Goal: Transaction & Acquisition: Purchase product/service

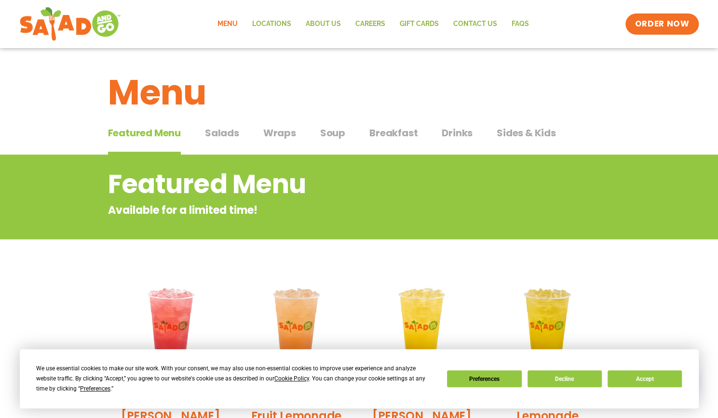
click at [223, 135] on span "Salads" at bounding box center [222, 133] width 34 height 14
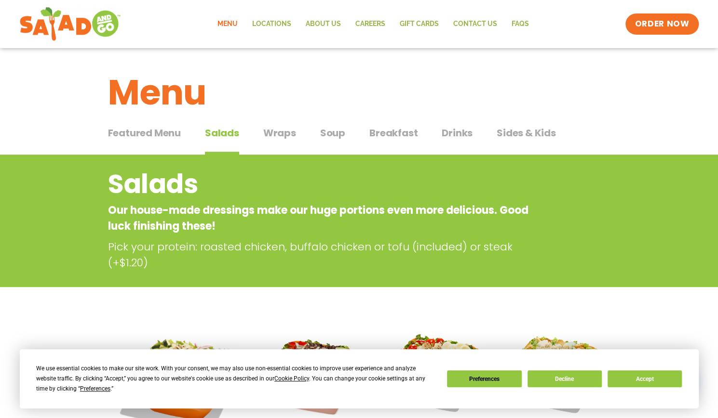
click at [403, 137] on span "Breakfast" at bounding box center [393, 133] width 48 height 14
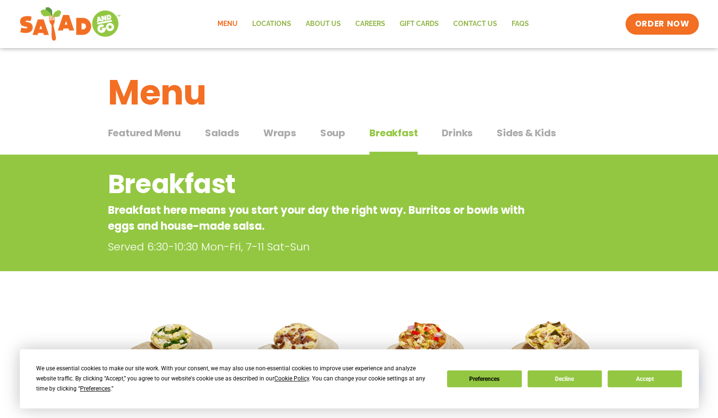
click at [340, 134] on span "Soup" at bounding box center [332, 133] width 25 height 14
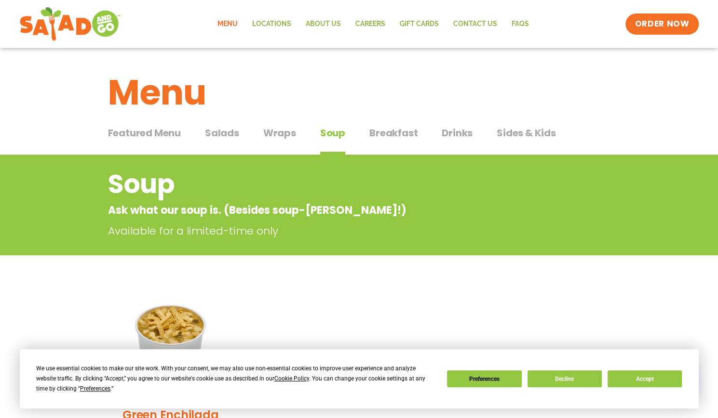
click at [286, 134] on span "Wraps" at bounding box center [279, 133] width 33 height 14
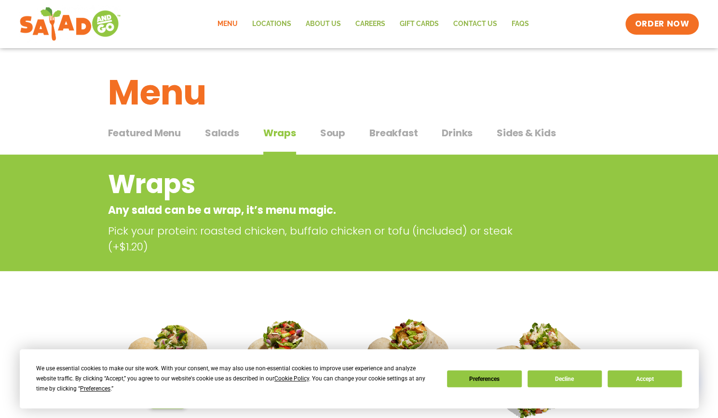
click at [218, 125] on div "Featured Menu Featured Menu Salads Salads Wraps Wraps Soup Soup Breakfast Break…" at bounding box center [359, 138] width 502 height 33
click at [222, 134] on span "Salads" at bounding box center [222, 133] width 34 height 14
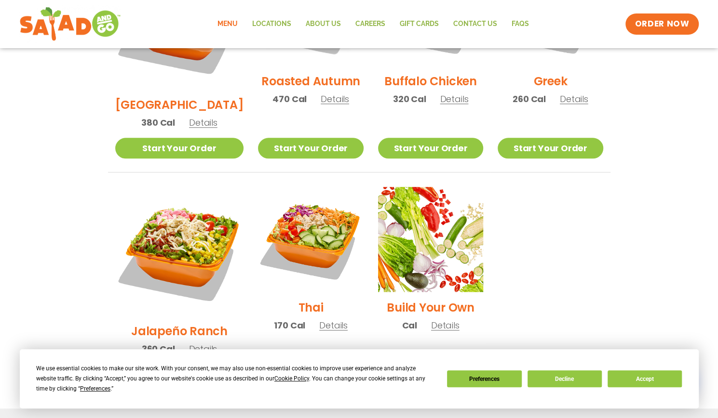
scroll to position [603, 0]
click at [400, 364] on link "Start Your Order" at bounding box center [430, 374] width 105 height 21
click at [424, 364] on link "Start Your Order" at bounding box center [430, 374] width 105 height 21
